Goal: Find specific page/section: Find specific page/section

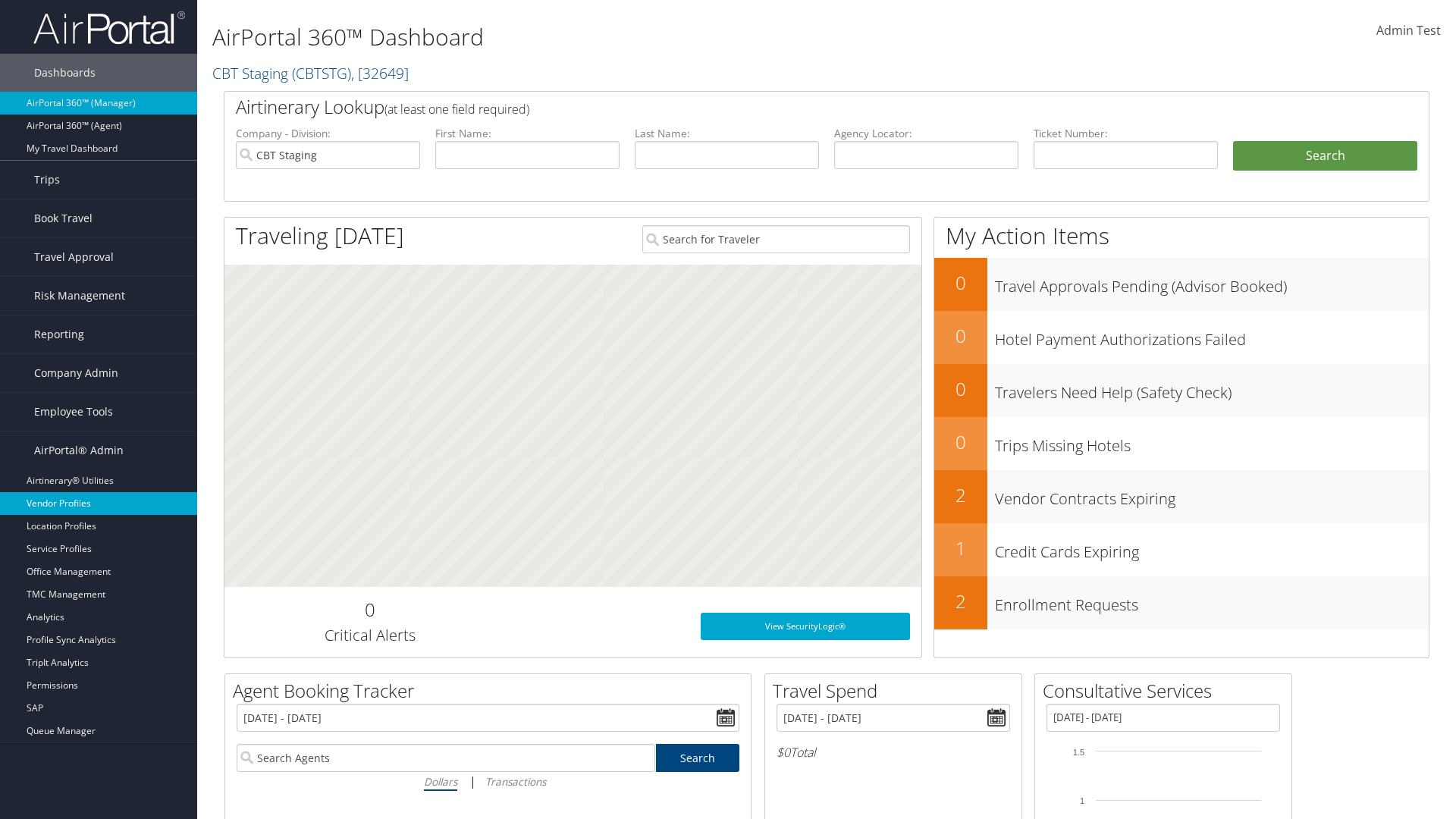
click at [98, 503] on link "Vendor Profiles" at bounding box center [98, 503] width 197 height 23
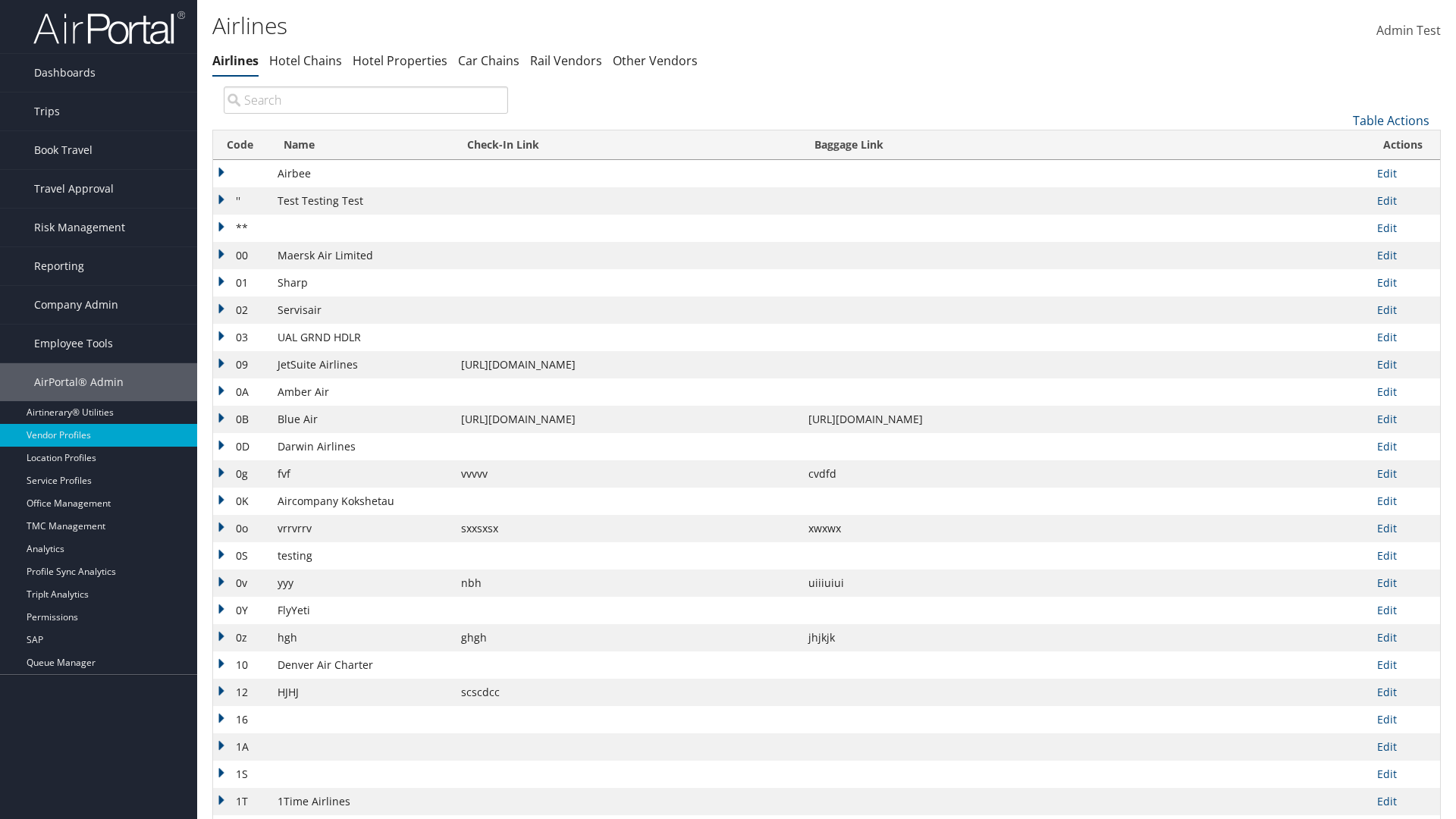
click at [239, 145] on th "Code" at bounding box center [242, 145] width 57 height 30
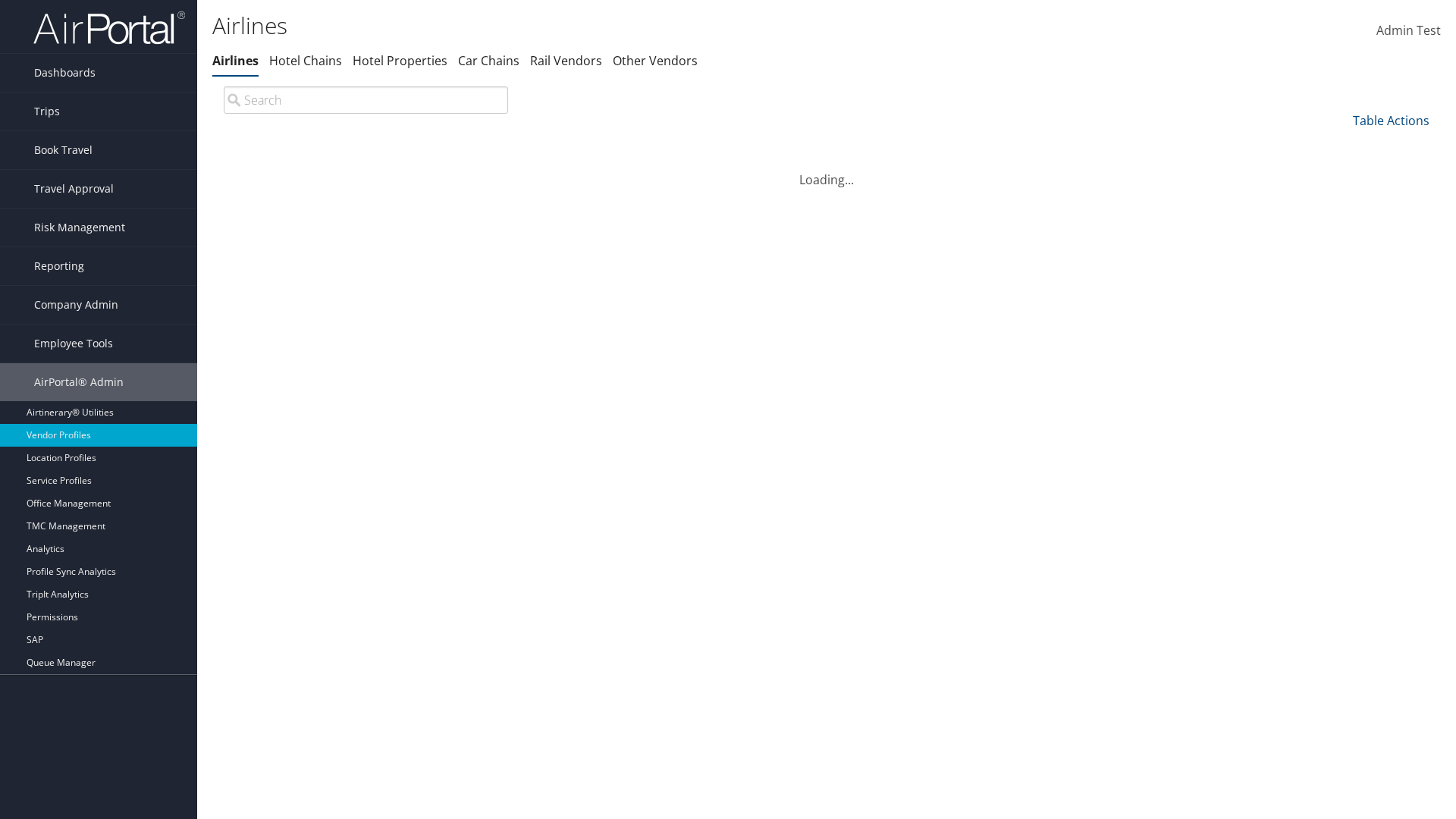
scroll to position [130, 0]
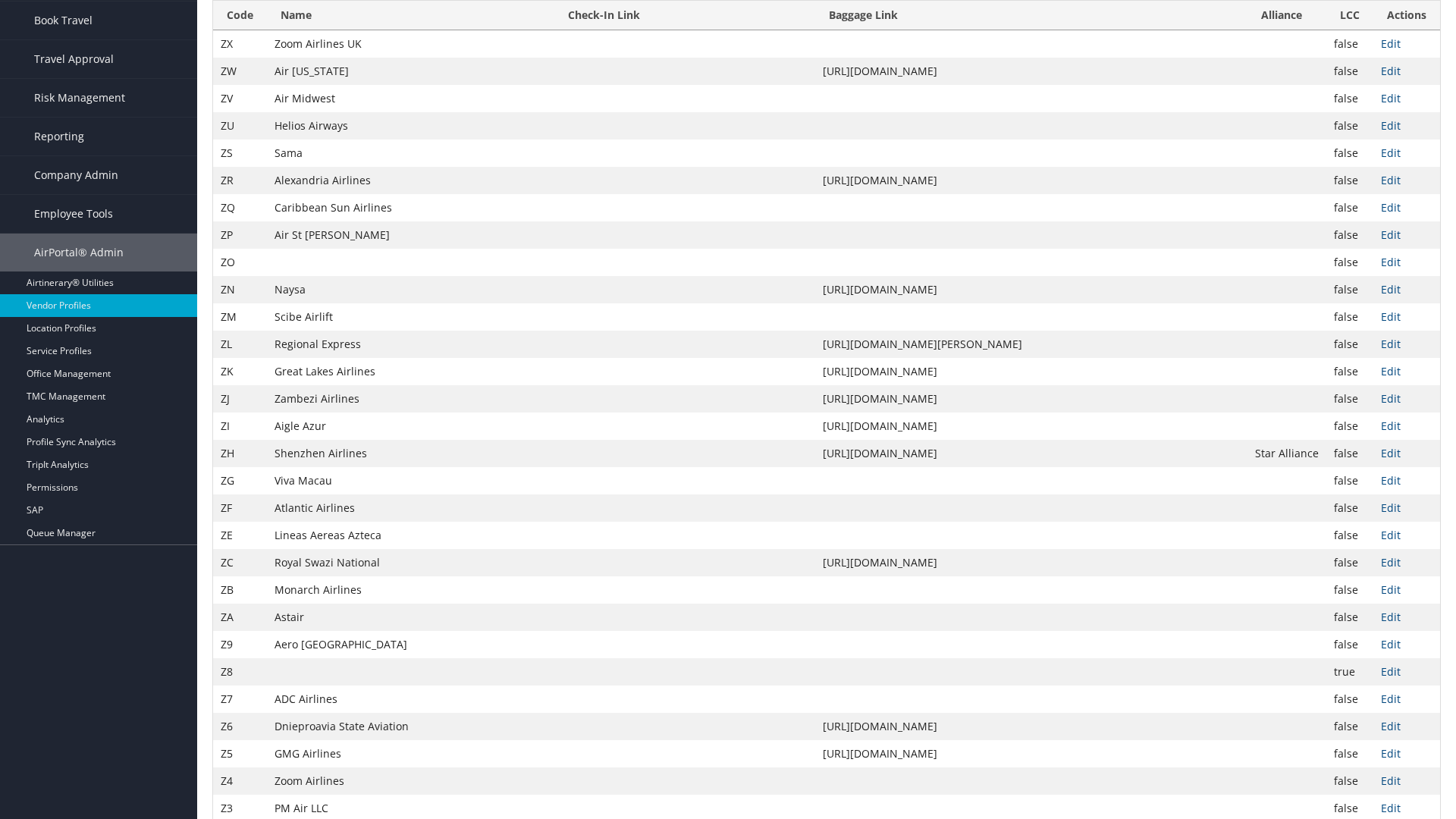
click at [239, 31] on th "Code" at bounding box center [240, 15] width 54 height 30
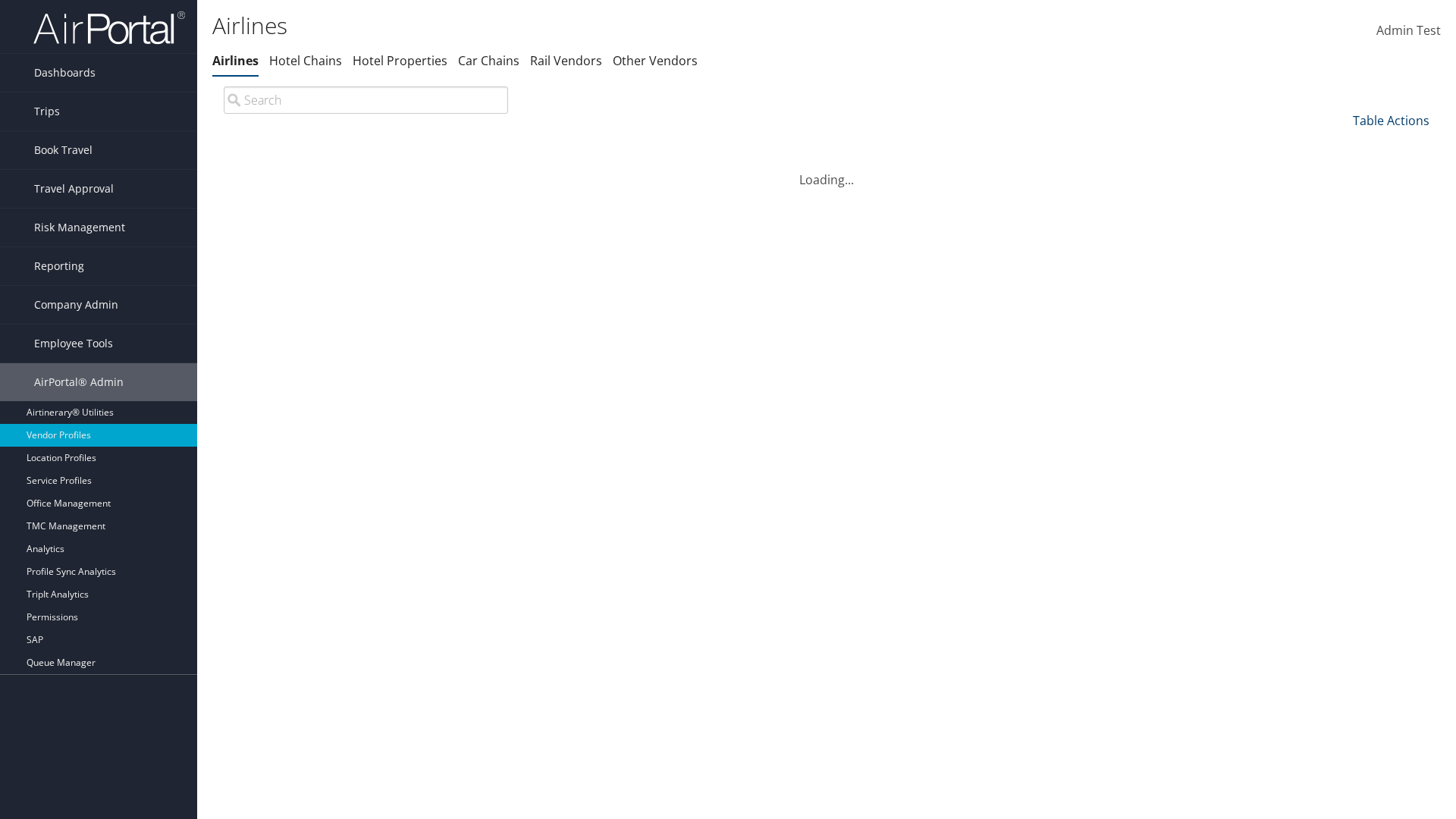
click at [1391, 120] on link "Table Actions" at bounding box center [1391, 120] width 77 height 17
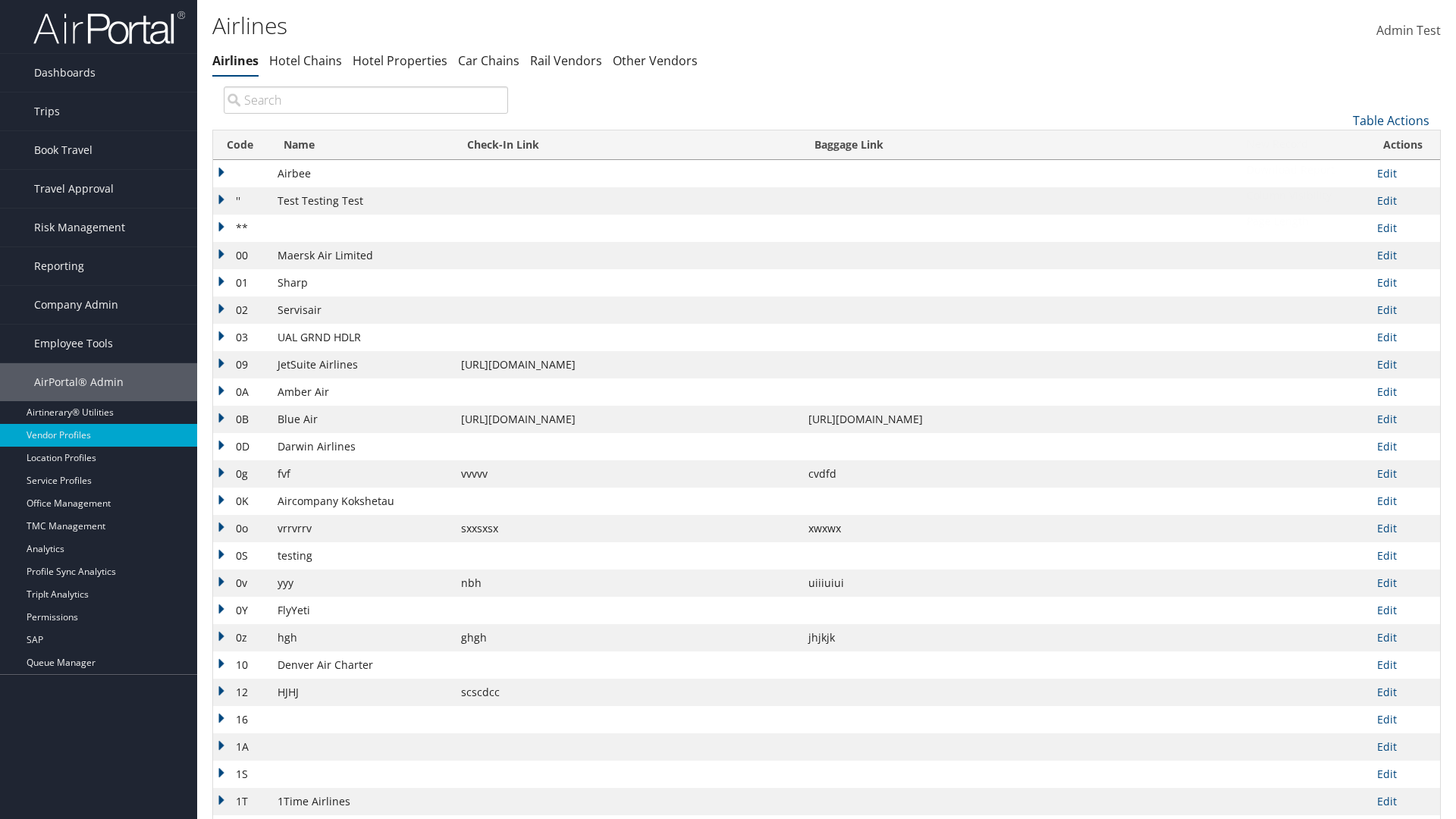
click at [1340, 221] on link "Page Length" at bounding box center [1341, 221] width 200 height 26
click at [1340, 171] on link "25" at bounding box center [1341, 172] width 200 height 26
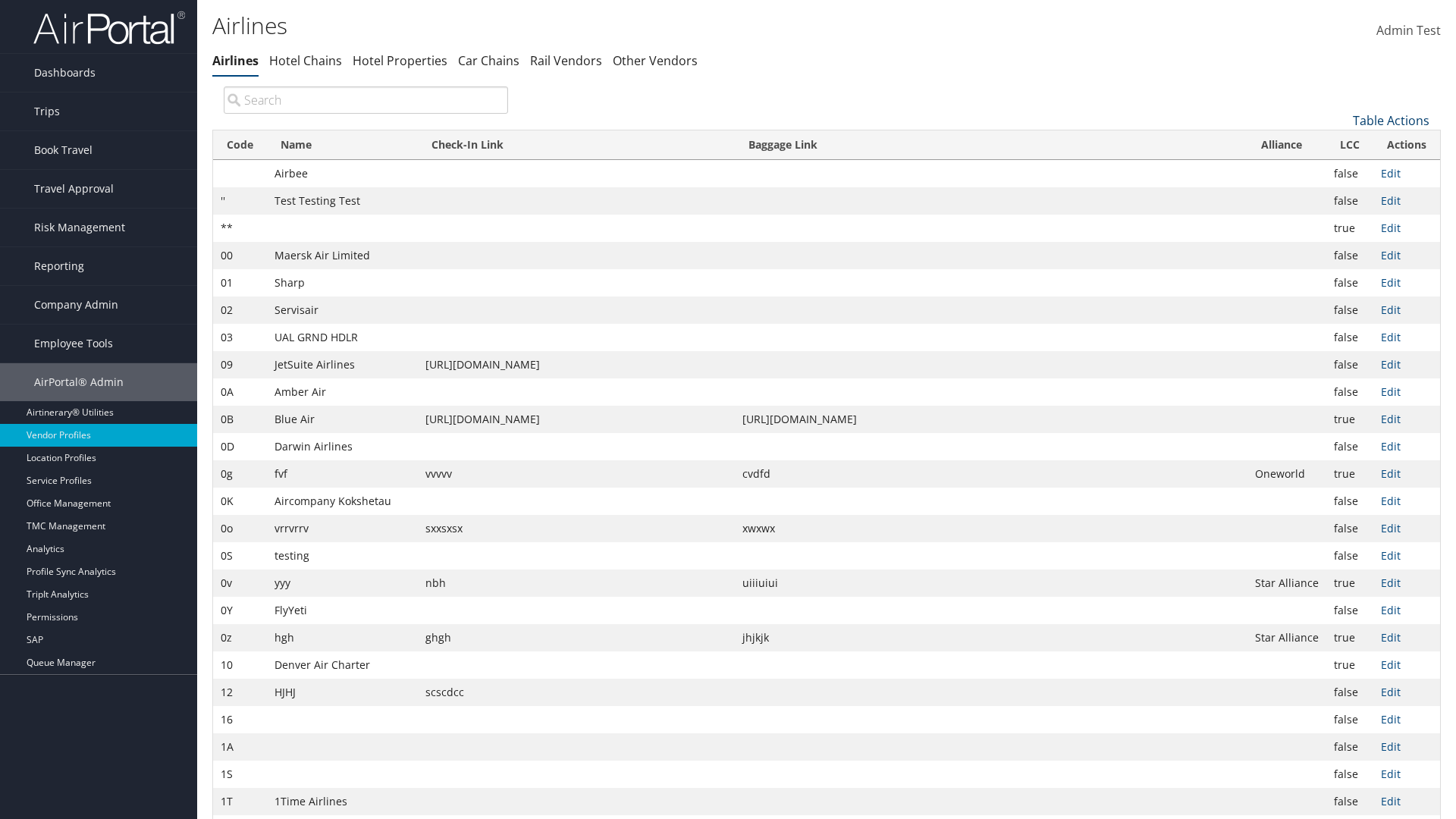
click at [1391, 120] on link "Table Actions" at bounding box center [1391, 120] width 77 height 17
